Goal: Transaction & Acquisition: Purchase product/service

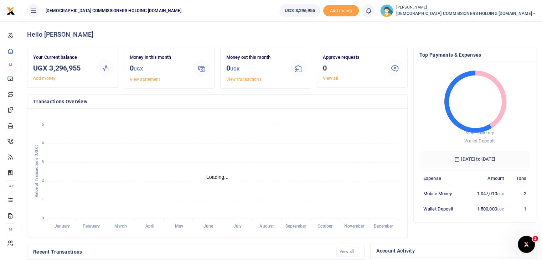
scroll to position [6, 6]
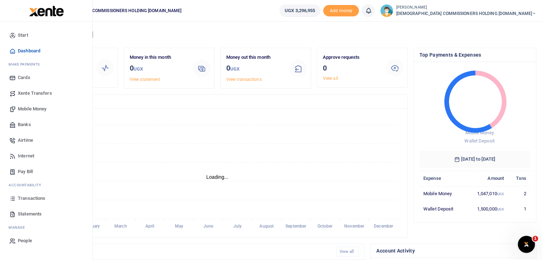
click at [29, 108] on span "Mobile Money" at bounding box center [32, 109] width 29 height 7
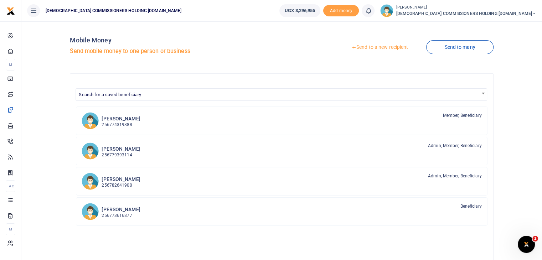
click at [379, 47] on link "Send to a new recipient" at bounding box center [379, 47] width 93 height 13
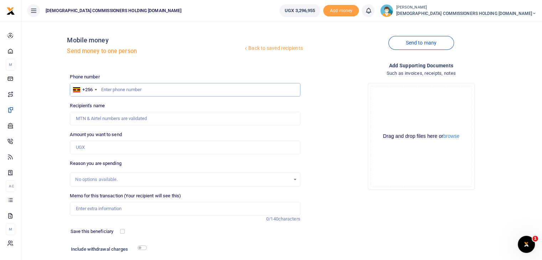
click at [151, 91] on input "text" at bounding box center [185, 90] width 230 height 14
type input "7526241"
type input "Nashim Nakaga"
type input "752624154"
type input "Steven Kasozi"
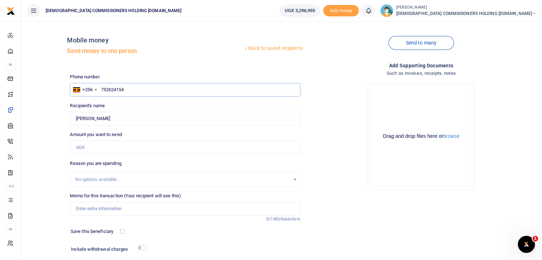
type input "752624154"
click at [102, 143] on input "Amount you want to send" at bounding box center [185, 148] width 230 height 14
type input "300,000"
click at [92, 209] on input "Memo for this transaction (Your recipient will see this)" at bounding box center [185, 209] width 230 height 14
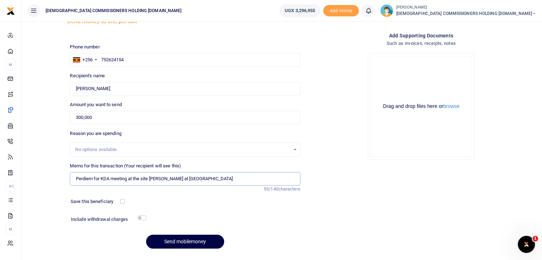
scroll to position [48, 0]
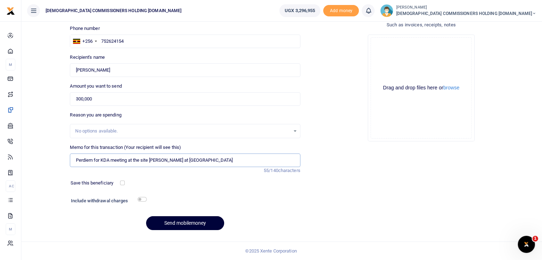
type input "Perdiem for KDA meeting at the site Metting at Nabugabo"
click at [188, 224] on button "Send mobilemoney" at bounding box center [185, 223] width 78 height 14
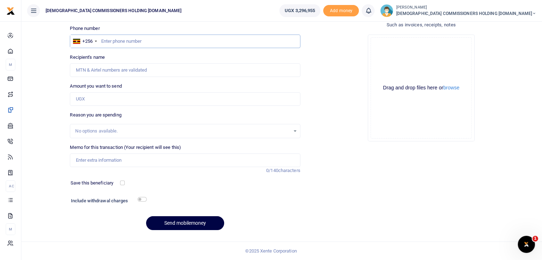
click at [134, 42] on input "text" at bounding box center [185, 42] width 230 height 14
type input "747553171"
type input "[PERSON_NAME]"
type input "747553171"
click at [97, 97] on input "Amount you want to send" at bounding box center [185, 99] width 230 height 14
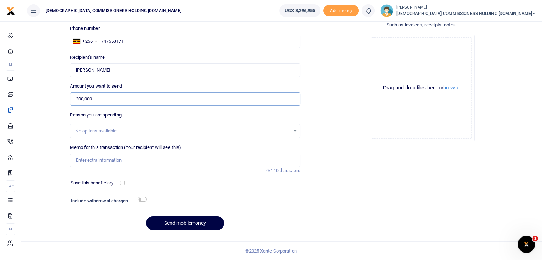
type input "200,000"
click at [101, 160] on input "Memo for this transaction (Your recipient will see this)" at bounding box center [185, 161] width 230 height 14
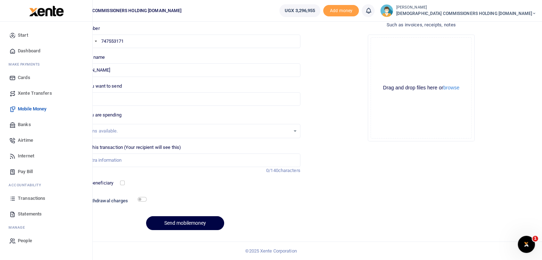
click at [29, 199] on span "Transactions" at bounding box center [31, 198] width 27 height 7
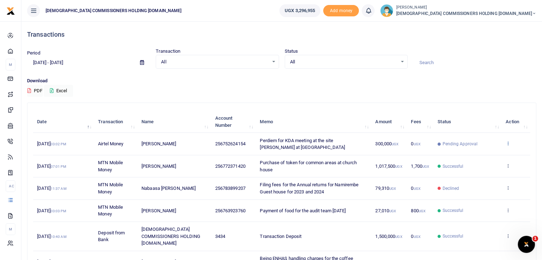
click at [509, 143] on icon at bounding box center [508, 143] width 5 height 5
click at [484, 152] on link "View details" at bounding box center [482, 155] width 56 height 10
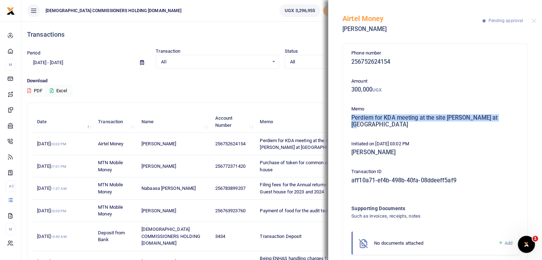
drag, startPoint x: 352, startPoint y: 119, endPoint x: 512, endPoint y: 119, distance: 159.7
click at [512, 119] on h5 "Perdiem for KDA meeting at the site Metting at Nabugabo" at bounding box center [435, 121] width 168 height 14
copy h5 "Perdiem for KDA meeting at the site Metting at Nabugabo"
click at [308, 89] on div "Download PDF Excel" at bounding box center [281, 87] width 509 height 20
click at [534, 21] on button "Close" at bounding box center [534, 21] width 5 height 5
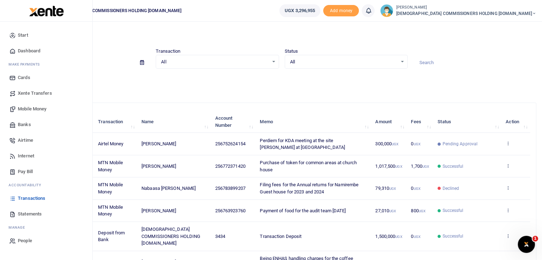
click at [33, 107] on span "Mobile Money" at bounding box center [32, 109] width 29 height 7
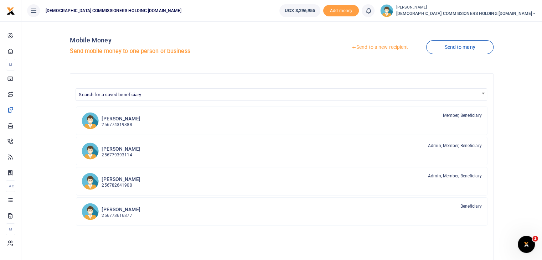
click at [374, 46] on link "Send to a new recipient" at bounding box center [379, 47] width 93 height 13
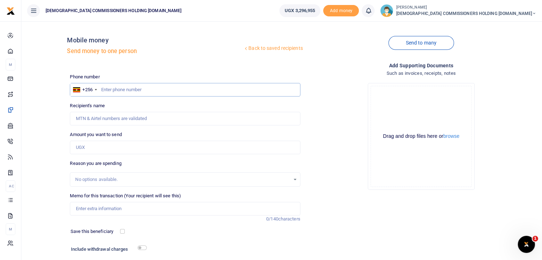
click at [157, 91] on input "text" at bounding box center [185, 90] width 230 height 14
type input "747553171"
type input "[PERSON_NAME]"
type input "747553171"
click at [107, 147] on input "Amount you want to send" at bounding box center [185, 148] width 230 height 14
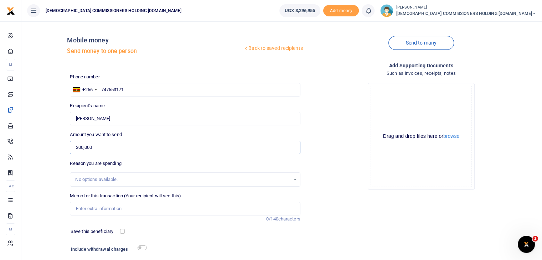
type input "200,000"
click at [105, 210] on input "Memo for this transaction (Your recipient will see this)" at bounding box center [185, 209] width 230 height 14
paste input "Perdiem for KDA meeting at the site [PERSON_NAME] at [GEOGRAPHIC_DATA]"
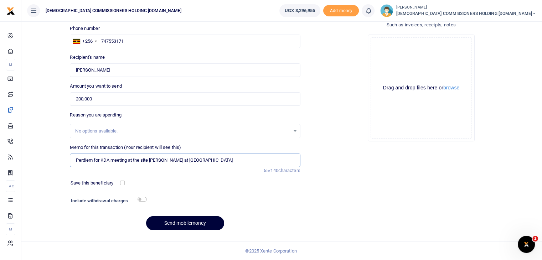
type input "Perdiem for KDA meeting at the site [PERSON_NAME] at [GEOGRAPHIC_DATA]"
click at [180, 224] on button "Send mobilemoney" at bounding box center [185, 223] width 78 height 14
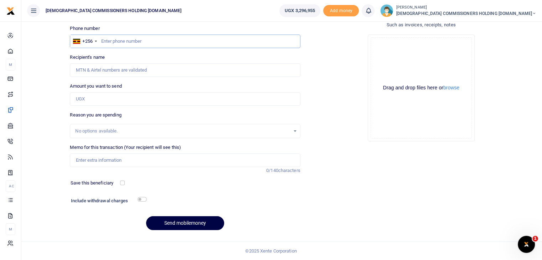
click at [119, 41] on input "text" at bounding box center [185, 42] width 230 height 14
type input "703374728"
type input "Johnbaptist Musisi"
type input "703374728"
click at [99, 98] on input "Amount you want to send" at bounding box center [185, 99] width 230 height 14
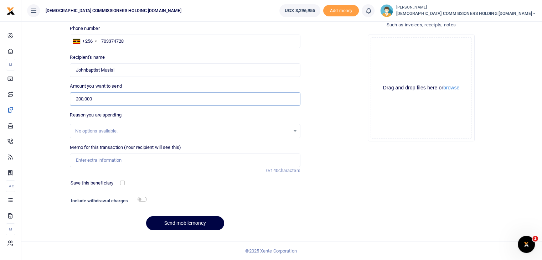
type input "200,000"
click at [102, 161] on input "Memo for this transaction (Your recipient will see this)" at bounding box center [185, 161] width 230 height 14
paste input "Perdiem for KDA meeting at the site [PERSON_NAME] at [GEOGRAPHIC_DATA]"
type input "Perdiem for KDA meeting at the site [PERSON_NAME] at [GEOGRAPHIC_DATA]"
click at [177, 224] on button "Send mobilemoney" at bounding box center [185, 223] width 78 height 14
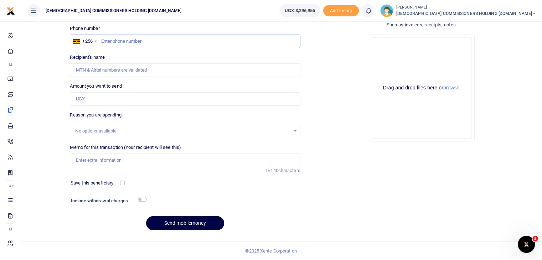
click at [113, 41] on input "text" at bounding box center [185, 42] width 230 height 14
type input "787510266"
type input "[PERSON_NAME]"
type input "787510266"
click at [108, 97] on input "Amount you want to send" at bounding box center [185, 99] width 230 height 14
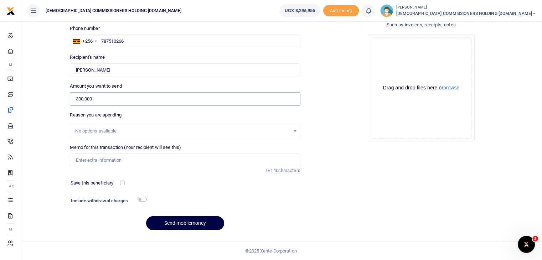
type input "300,000"
click at [104, 166] on input "Memo for this transaction (Your recipient will see this)" at bounding box center [185, 161] width 230 height 14
paste input "Perdiem for KDA meeting at the site [PERSON_NAME] at [GEOGRAPHIC_DATA]"
type input "Perdiem for KDA meeting at the site [PERSON_NAME] at [GEOGRAPHIC_DATA]"
click at [182, 222] on button "Send mobilemoney" at bounding box center [185, 223] width 78 height 14
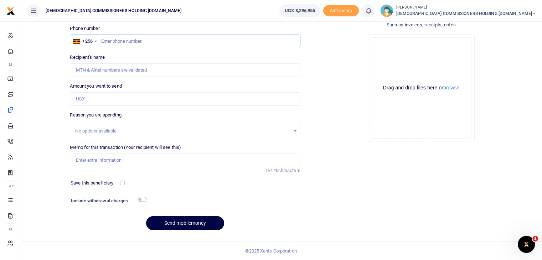
click at [117, 45] on input "text" at bounding box center [185, 42] width 230 height 14
type input "700787083"
type input "Ali Najjibu"
type input "700787083"
click at [102, 98] on input "Amount you want to send" at bounding box center [185, 99] width 230 height 14
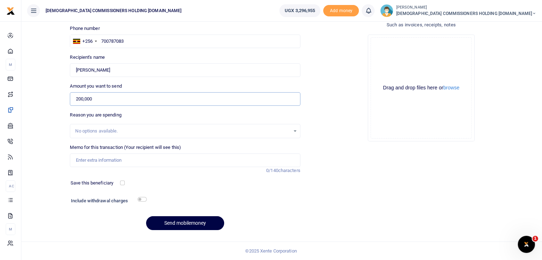
type input "200,000"
click at [95, 162] on input "Memo for this transaction (Your recipient will see this)" at bounding box center [185, 161] width 230 height 14
paste input "Perdiem for KDA meeting at the site Metting at Nabugabo"
click at [101, 160] on input "Perdiem for KDA meeting at the site Metting at Nabugabo" at bounding box center [185, 161] width 230 height 14
click at [134, 161] on input "Perdiem for driving the KDA meeting at the site Metting at Nabugabo" at bounding box center [185, 161] width 230 height 14
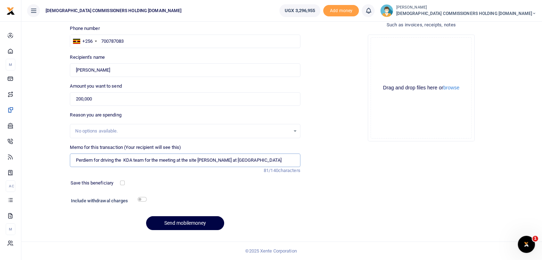
click at [211, 160] on input "Perdiem for driving the KDA team for the meeting at the site Metting at Nabugabo" at bounding box center [185, 161] width 230 height 14
type input "Perdiem for driving the KDA team for the meeting at the site Meeting at Nabugabo"
click at [184, 223] on button "Send mobilemoney" at bounding box center [185, 223] width 78 height 14
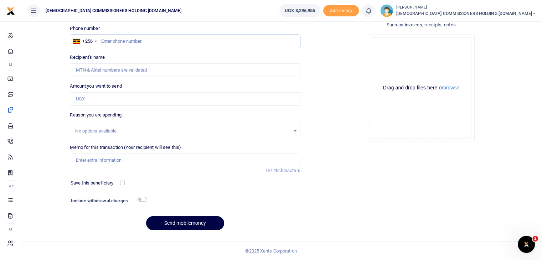
click at [139, 43] on input "text" at bounding box center [185, 42] width 230 height 14
type input "772307285"
type input "Koojo [PERSON_NAME]"
type input "772307285"
click at [96, 97] on input "Amount you want to send" at bounding box center [185, 99] width 230 height 14
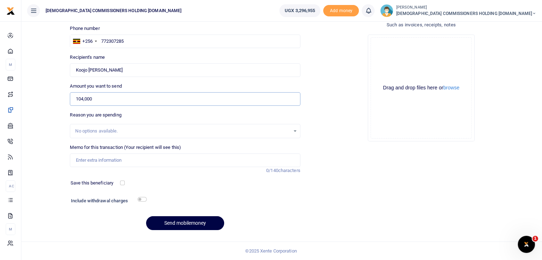
type input "104,000"
click at [85, 161] on input "Memo for this transaction (Your recipient will see this)" at bounding box center [185, 161] width 230 height 14
drag, startPoint x: 75, startPoint y: 160, endPoint x: 130, endPoint y: 163, distance: 54.6
click at [130, 163] on input "News papers for 1 month" at bounding box center [185, 161] width 230 height 14
click at [144, 180] on div at bounding box center [143, 183] width 38 height 7
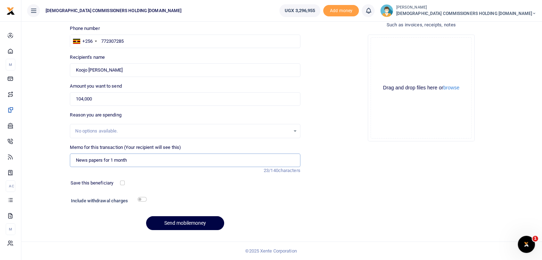
click at [159, 158] on input "News papers for 1 month" at bounding box center [185, 161] width 230 height 14
type input "N"
click at [124, 98] on input "104,000" at bounding box center [185, 99] width 230 height 14
click at [100, 157] on input "Memo for this transaction (Your recipient will see this)" at bounding box center [185, 161] width 230 height 14
paste input "News papers for 1 month"
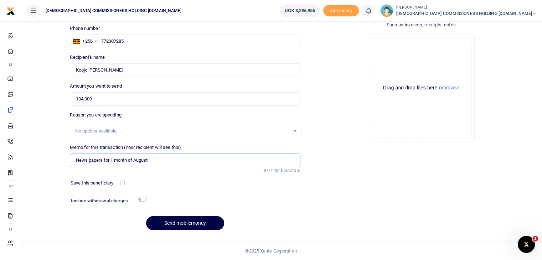
click at [105, 160] on input "News papers for 1 month of August" at bounding box center [185, 161] width 230 height 14
click at [105, 160] on input "News papers ffor office for 1 month of August" at bounding box center [185, 161] width 230 height 14
click at [175, 160] on input "News papers for office for 1 month of August" at bounding box center [185, 161] width 230 height 14
type input "News papers for office for 1 month of August 2025"
click at [143, 201] on input "checkbox" at bounding box center [142, 199] width 9 height 5
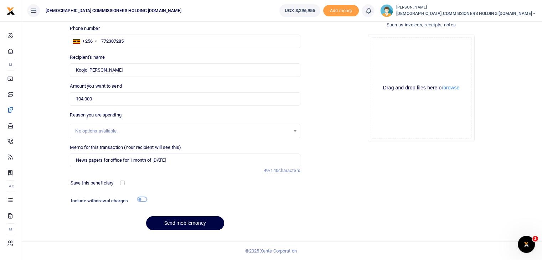
checkbox input "true"
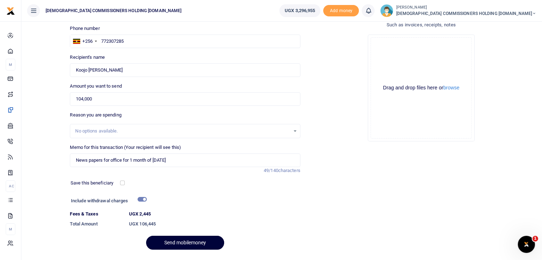
click at [183, 243] on button "Send mobilemoney" at bounding box center [185, 243] width 78 height 14
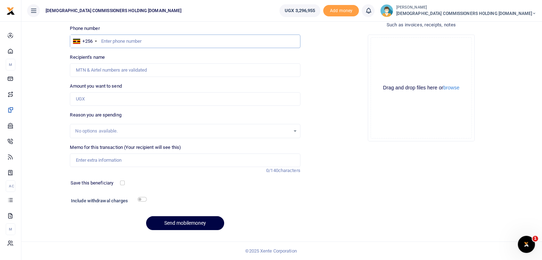
click at [120, 42] on input "text" at bounding box center [185, 42] width 230 height 14
type input "779393114"
type input "[PERSON_NAME]"
type input "779393114"
click at [97, 102] on input "Amount you want to send" at bounding box center [185, 99] width 230 height 14
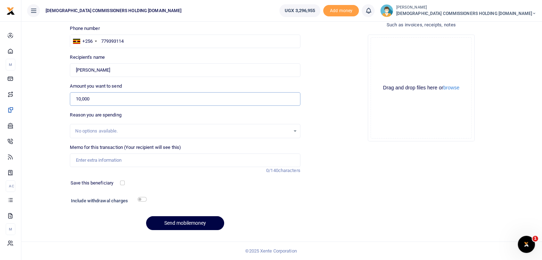
type input "10,000"
click at [99, 161] on input "Memo for this transaction (Your recipient will see this)" at bounding box center [185, 161] width 230 height 14
type input "Transport to Namirembe to meet CEO ON 30TH SEPT 2025"
click at [144, 200] on input "checkbox" at bounding box center [142, 199] width 9 height 5
checkbox input "true"
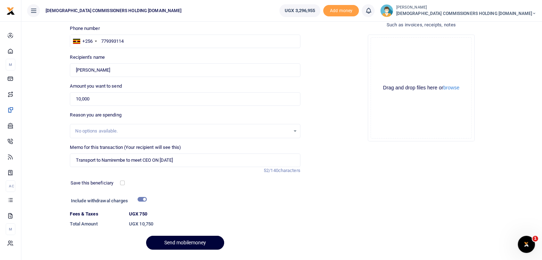
click at [179, 241] on button "Send mobilemoney" at bounding box center [185, 243] width 78 height 14
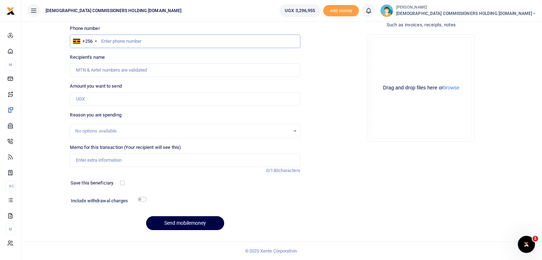
click at [122, 41] on input "text" at bounding box center [185, 42] width 230 height 14
type input "743530862"
type input "[PERSON_NAME]"
type input "743530862"
click at [96, 99] on input "Amount you want to send" at bounding box center [185, 99] width 230 height 14
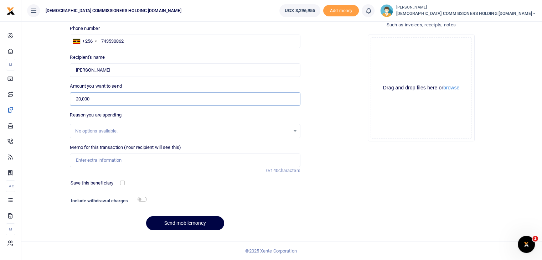
type input "20,000"
click at [98, 157] on input "Memo for this transaction (Your recipient will see this)" at bounding box center [185, 161] width 230 height 14
type input "Transport to [GEOGRAPHIC_DATA] for the two days of [DATE] and [DATE] delivering…"
click at [143, 199] on input "checkbox" at bounding box center [142, 199] width 9 height 5
checkbox input "true"
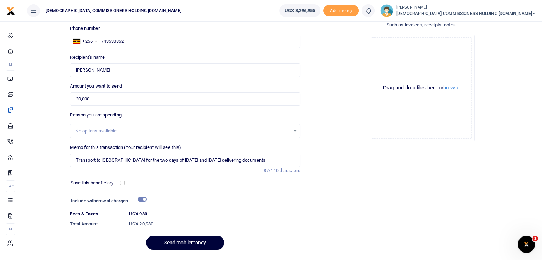
click at [179, 243] on button "Send mobilemoney" at bounding box center [185, 243] width 78 height 14
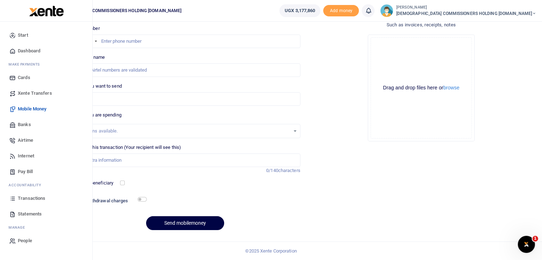
click at [27, 33] on span "Start" at bounding box center [23, 35] width 10 height 7
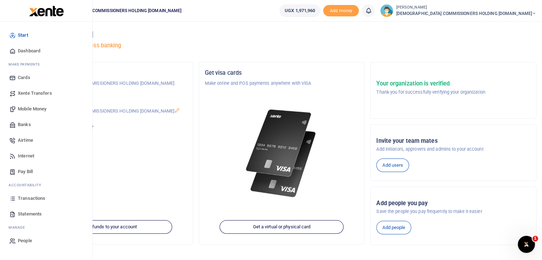
click at [26, 197] on span "Transactions" at bounding box center [31, 198] width 27 height 7
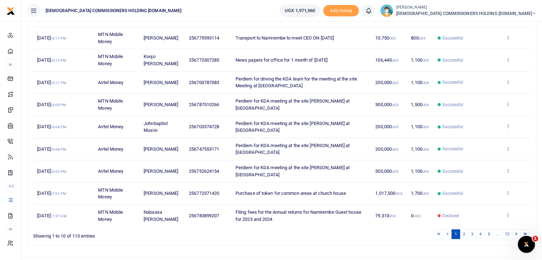
scroll to position [129, 0]
click at [466, 229] on link "2" at bounding box center [464, 234] width 9 height 10
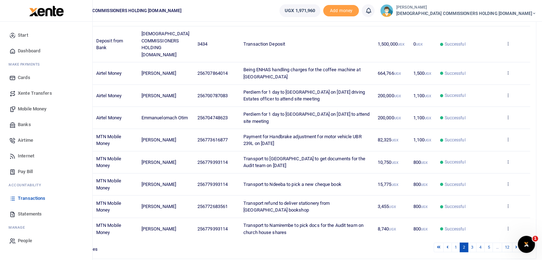
click at [25, 36] on span "Start" at bounding box center [23, 35] width 10 height 7
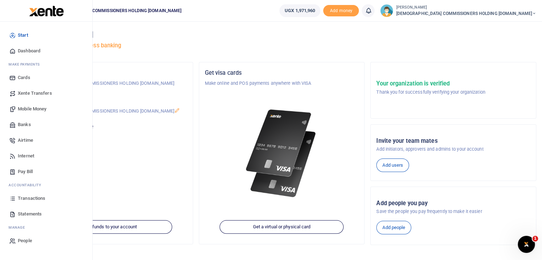
click at [26, 212] on span "Statements" at bounding box center [30, 214] width 24 height 7
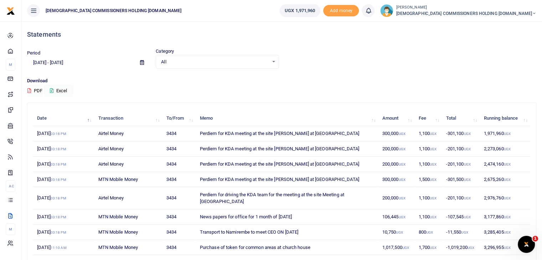
scroll to position [67, 0]
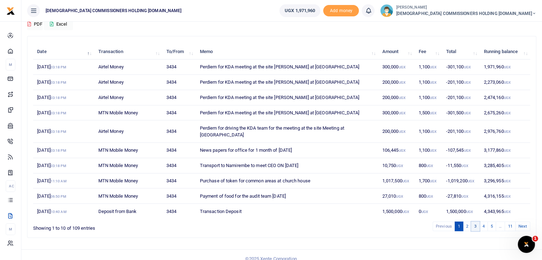
click at [475, 222] on link "3" at bounding box center [475, 227] width 9 height 10
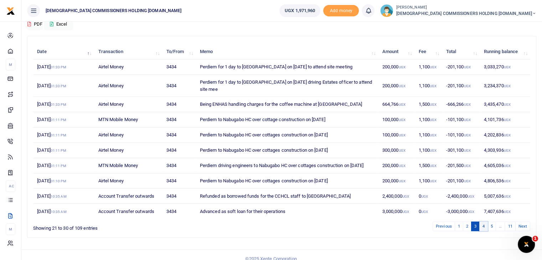
click at [485, 231] on link "4" at bounding box center [483, 227] width 9 height 10
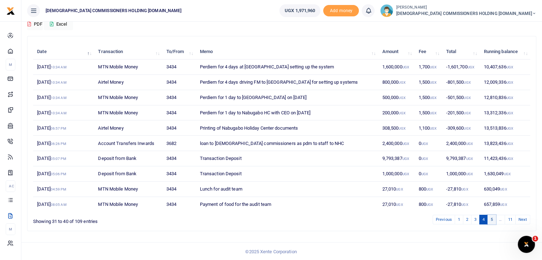
click at [492, 219] on link "5" at bounding box center [492, 220] width 9 height 10
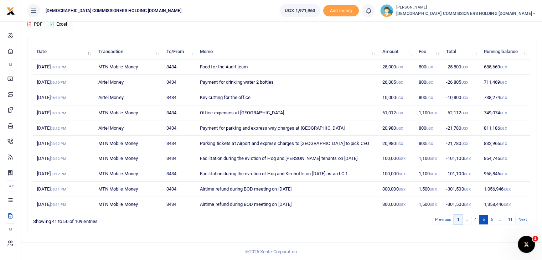
click at [462, 217] on link "1" at bounding box center [458, 220] width 9 height 10
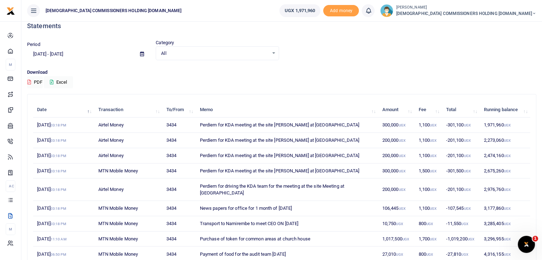
scroll to position [0, 0]
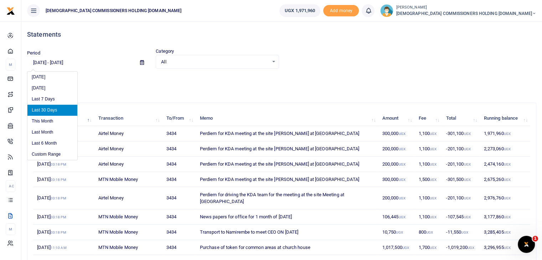
click at [66, 62] on input "09/03/2025 - 10/02/2025" at bounding box center [80, 63] width 107 height 12
click at [50, 154] on li "Custom Range" at bounding box center [52, 154] width 50 height 11
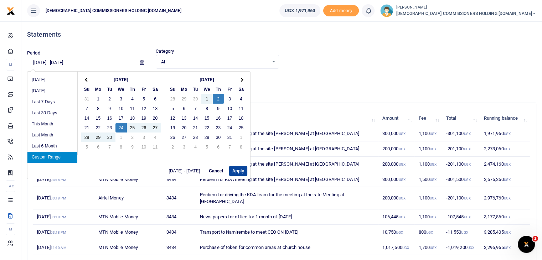
click at [238, 170] on button "Apply" at bounding box center [238, 171] width 18 height 10
type input "09/24/2025 - 10/02/2025"
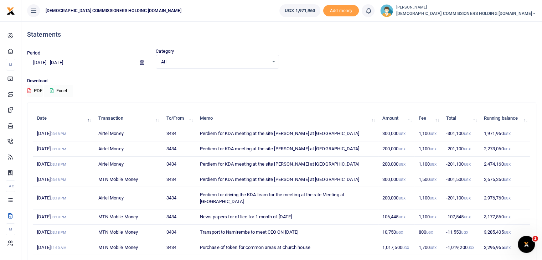
click at [65, 91] on button "Excel" at bounding box center [58, 91] width 29 height 12
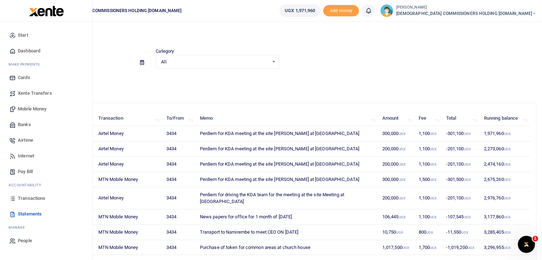
click at [28, 108] on span "Mobile Money" at bounding box center [32, 109] width 29 height 7
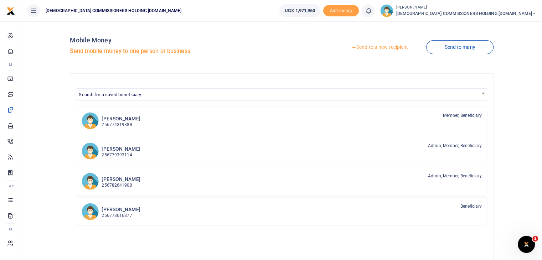
click at [385, 48] on link "Send to a new recipient" at bounding box center [379, 47] width 93 height 13
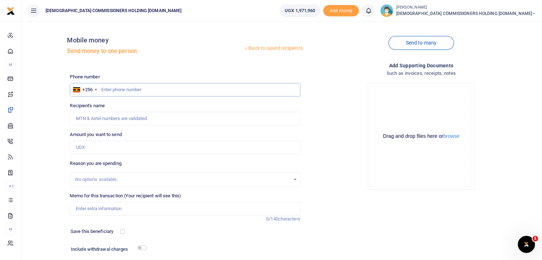
click at [118, 88] on input "text" at bounding box center [185, 90] width 230 height 14
type input "772464155"
type input "Mnason Tweheyo"
type input "772464155"
click at [97, 149] on input "Amount you want to send" at bounding box center [185, 148] width 230 height 14
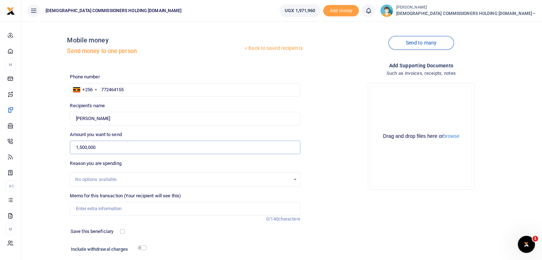
type input "1,500,000"
click at [97, 207] on input "Memo for this transaction (Your recipient will see this)" at bounding box center [185, 209] width 230 height 14
type input "Refund of funds used to repair vehicle number UAQ 376T on 10th July 2025"
click at [144, 247] on input "checkbox" at bounding box center [142, 248] width 9 height 5
checkbox input "true"
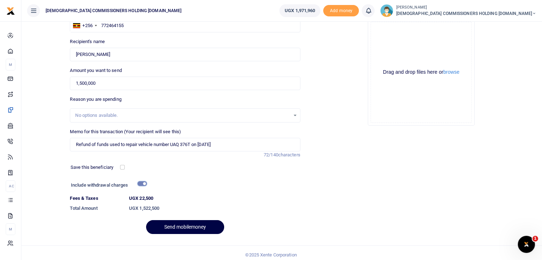
scroll to position [68, 0]
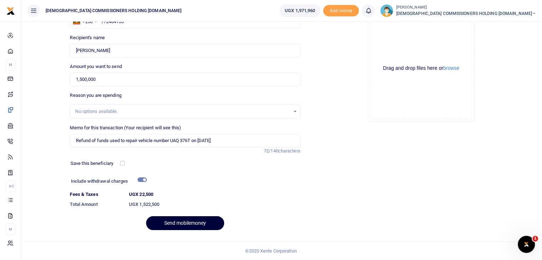
click at [188, 222] on button "Send mobilemoney" at bounding box center [185, 223] width 78 height 14
